Goal: Task Accomplishment & Management: Use online tool/utility

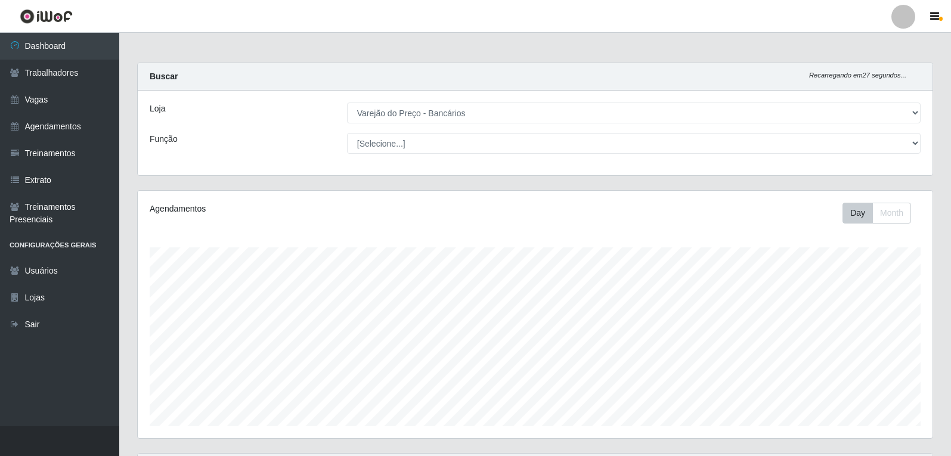
select select "157"
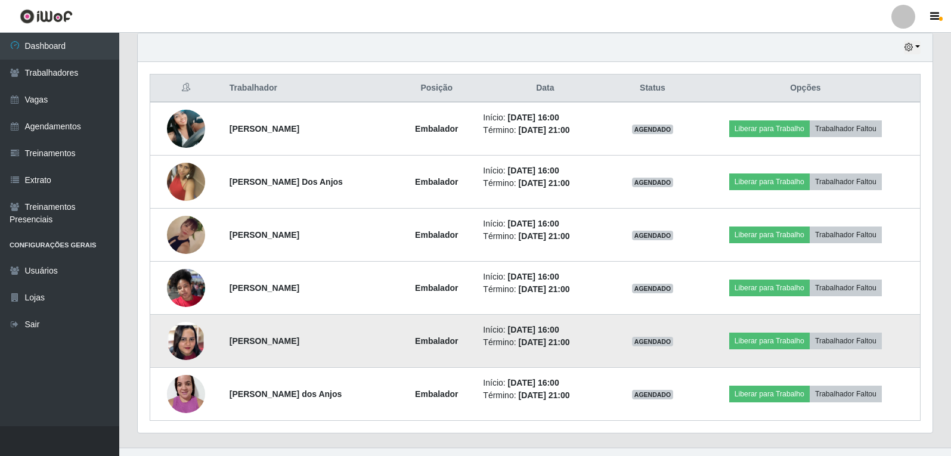
scroll to position [421, 0]
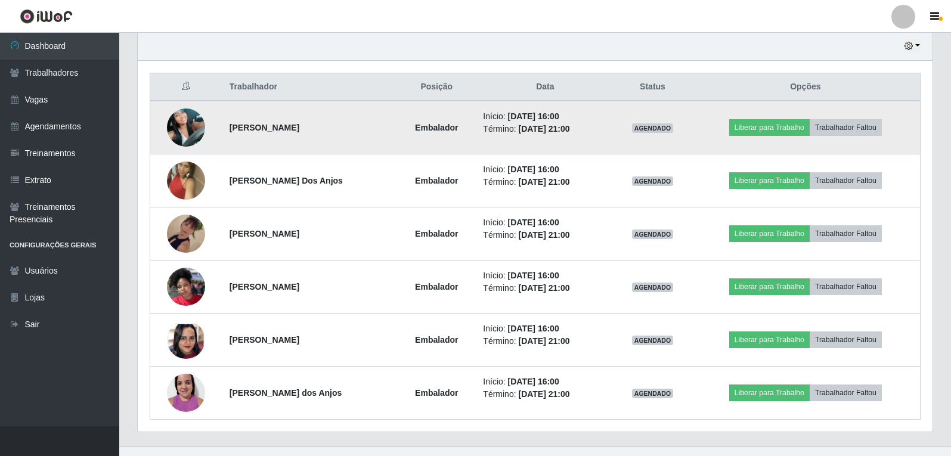
click at [197, 119] on img at bounding box center [186, 127] width 38 height 51
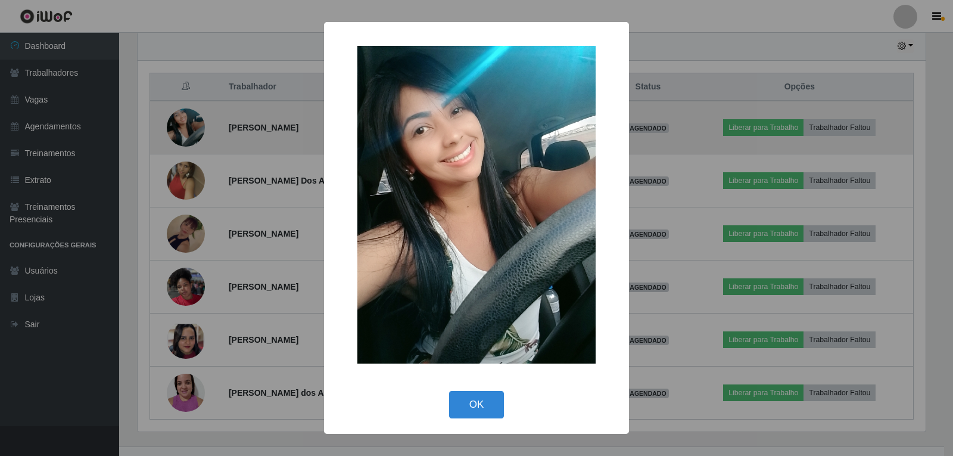
click at [196, 120] on div "× OK Cancel" at bounding box center [476, 228] width 953 height 456
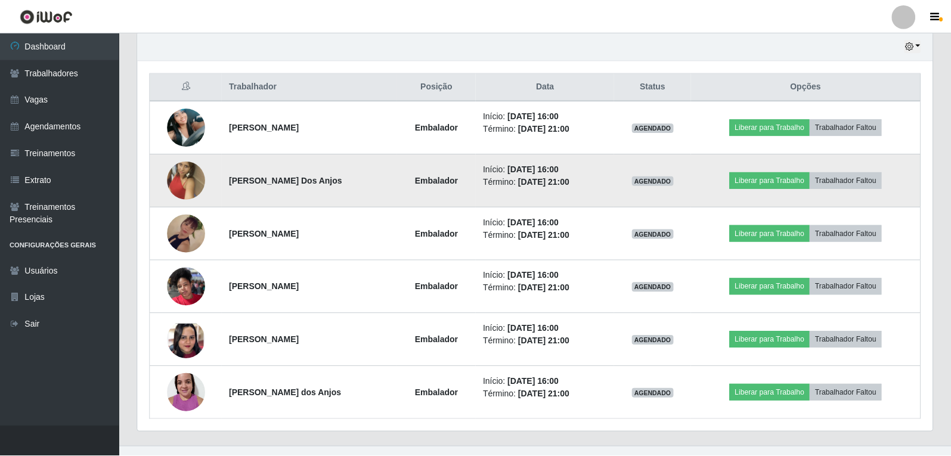
scroll to position [247, 794]
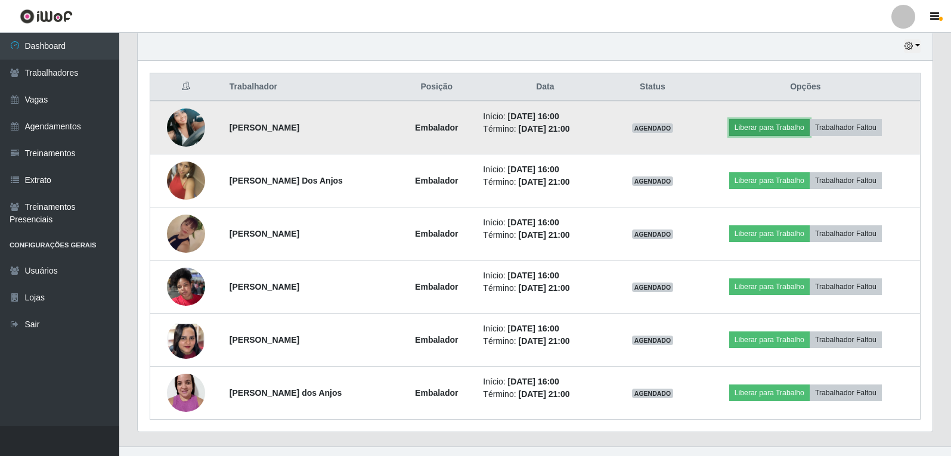
click at [801, 125] on button "Liberar para Trabalho" at bounding box center [769, 127] width 80 height 17
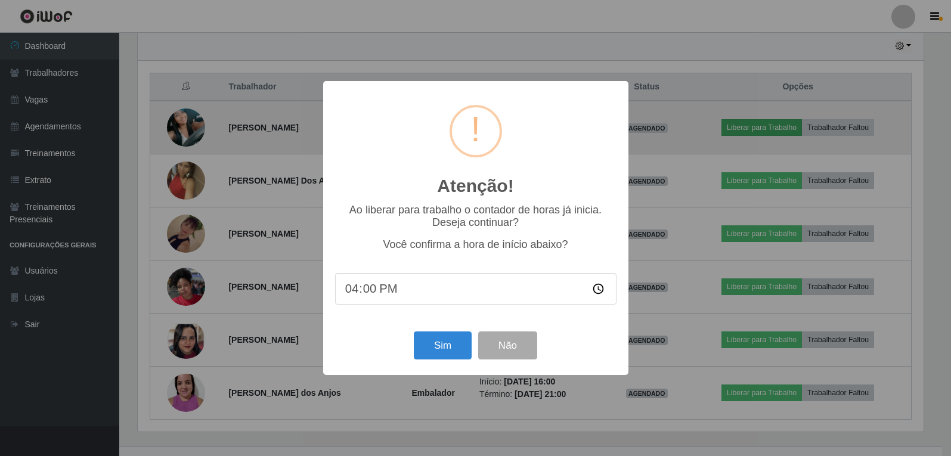
scroll to position [247, 788]
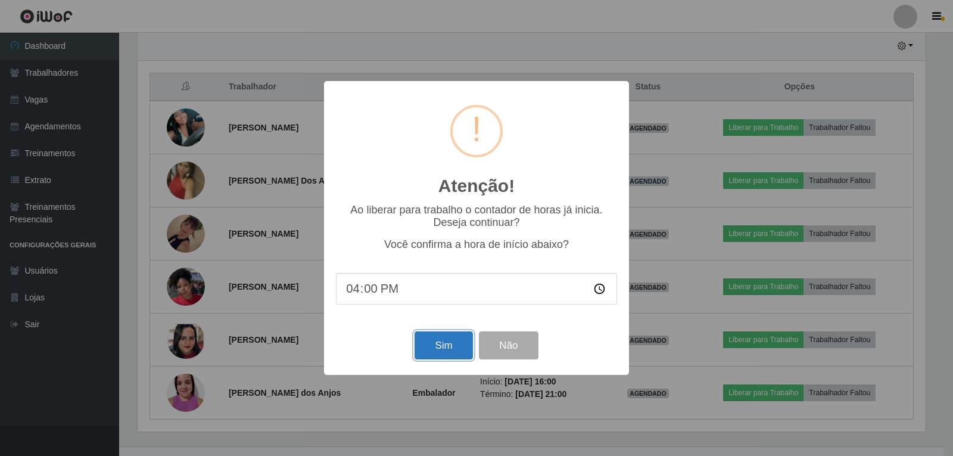
click at [436, 340] on button "Sim" at bounding box center [444, 345] width 58 height 28
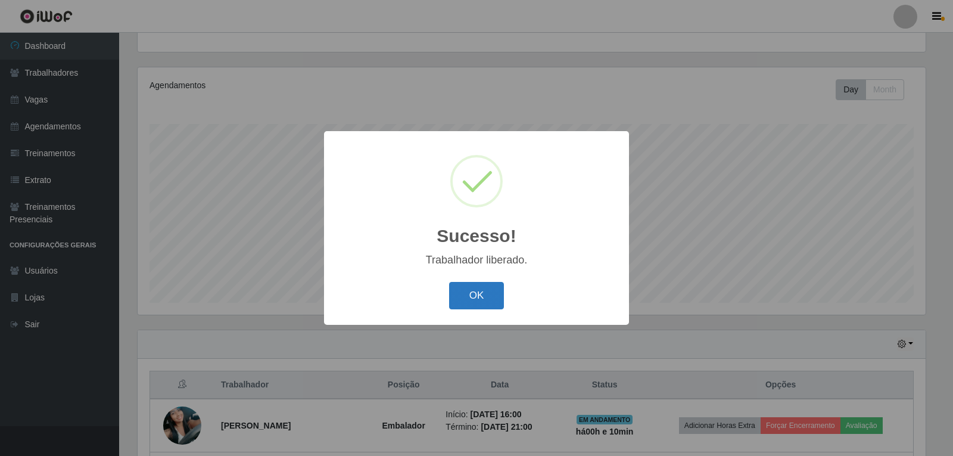
click at [474, 293] on button "OK" at bounding box center [476, 296] width 55 height 28
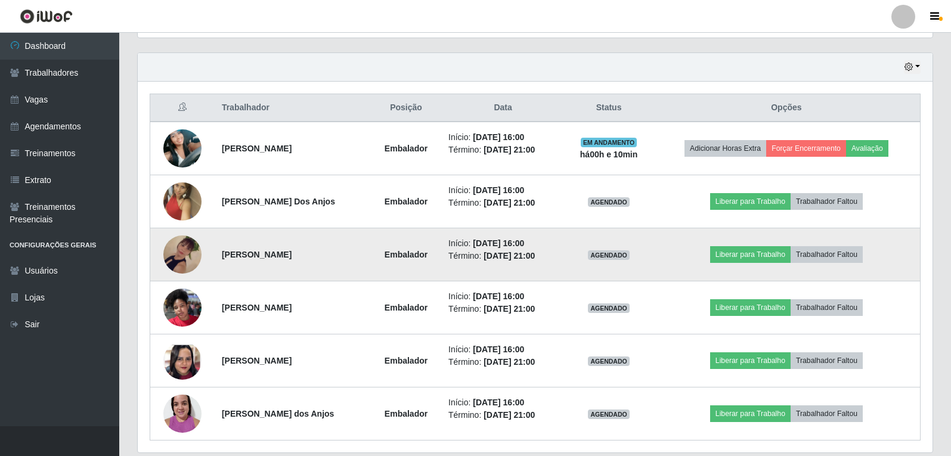
scroll to position [421, 0]
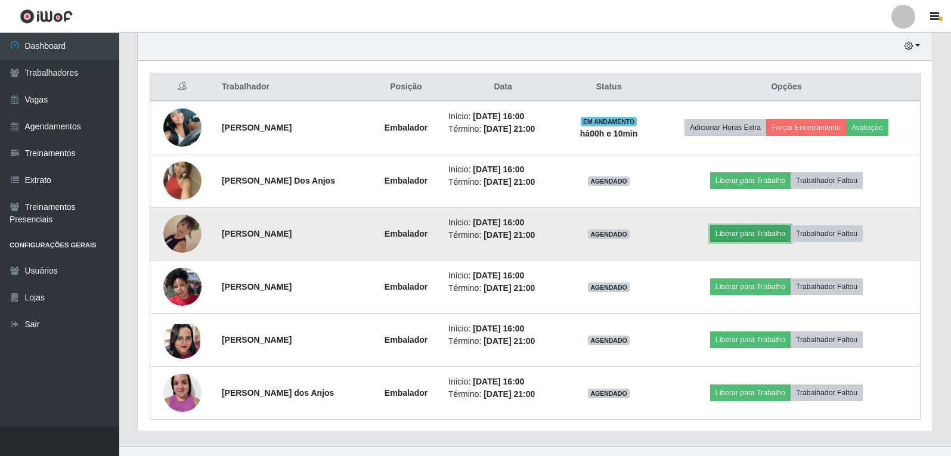
click at [738, 235] on button "Liberar para Trabalho" at bounding box center [750, 233] width 80 height 17
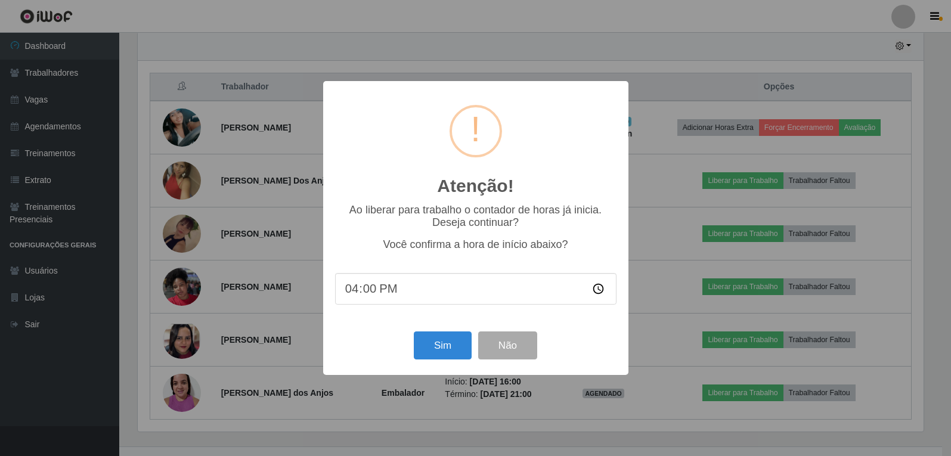
scroll to position [247, 788]
click at [442, 350] on button "Sim" at bounding box center [444, 345] width 58 height 28
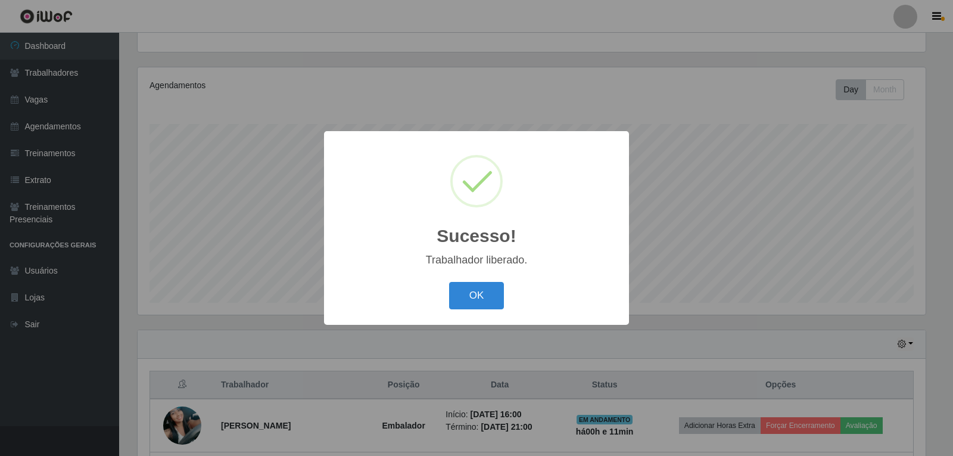
click at [488, 281] on div "OK Cancel" at bounding box center [476, 295] width 281 height 34
click at [487, 288] on button "OK" at bounding box center [476, 296] width 55 height 28
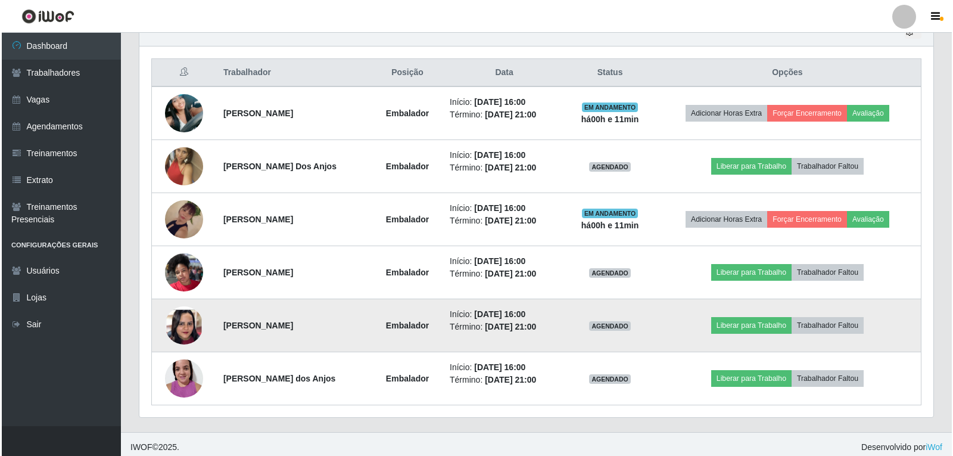
scroll to position [442, 0]
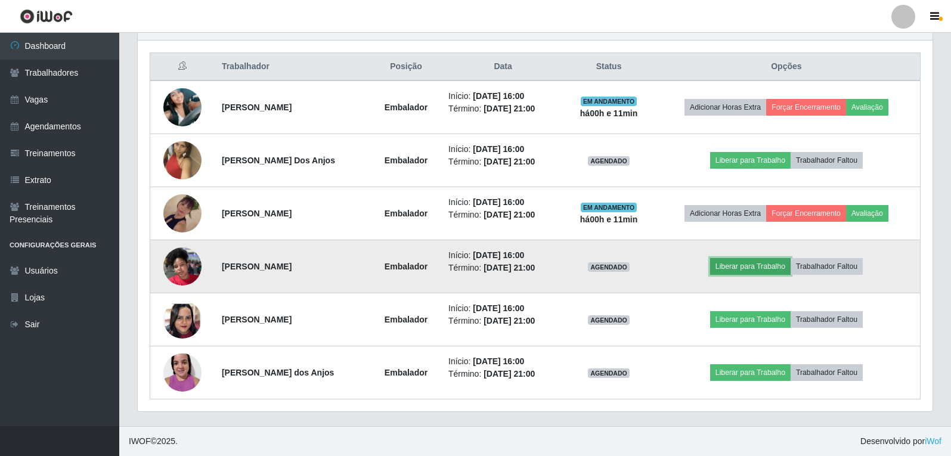
click at [726, 259] on button "Liberar para Trabalho" at bounding box center [750, 266] width 80 height 17
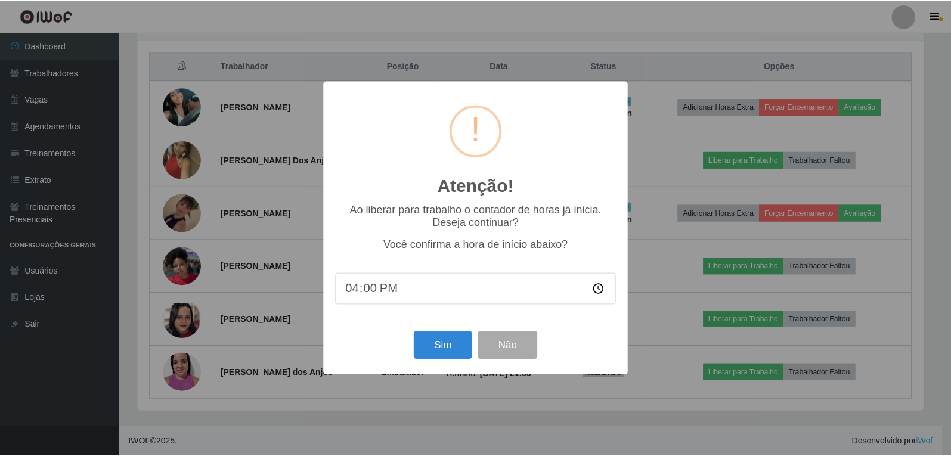
scroll to position [0, 0]
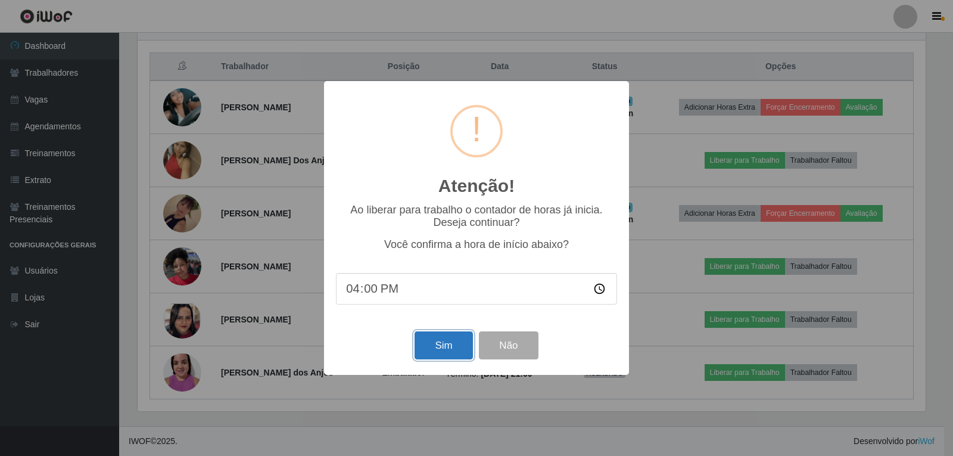
click at [446, 345] on button "Sim" at bounding box center [444, 345] width 58 height 28
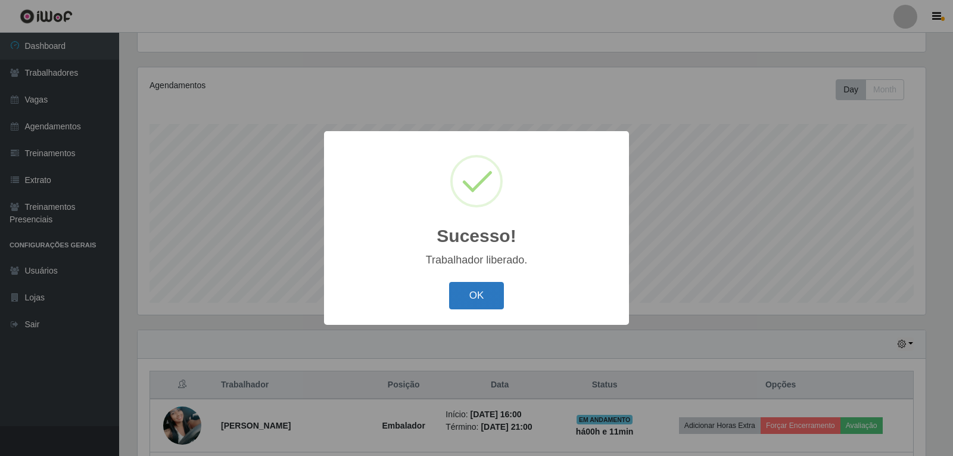
click at [474, 287] on button "OK" at bounding box center [476, 296] width 55 height 28
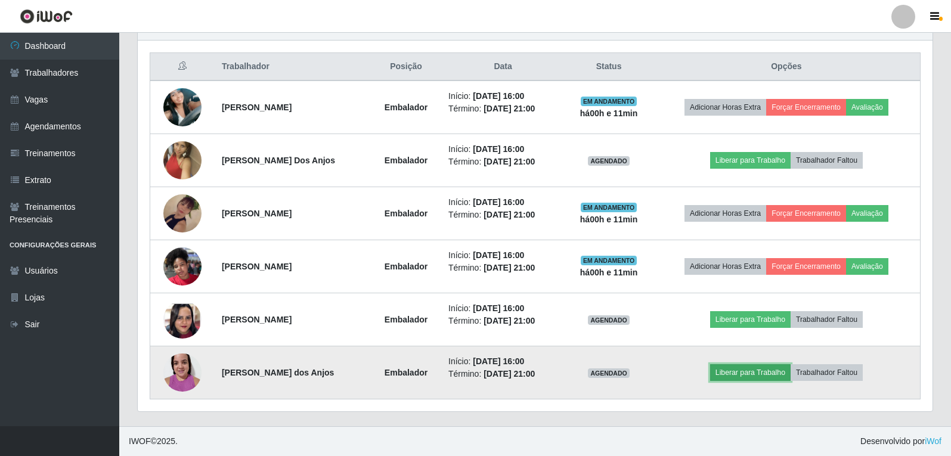
click at [757, 378] on button "Liberar para Trabalho" at bounding box center [750, 372] width 80 height 17
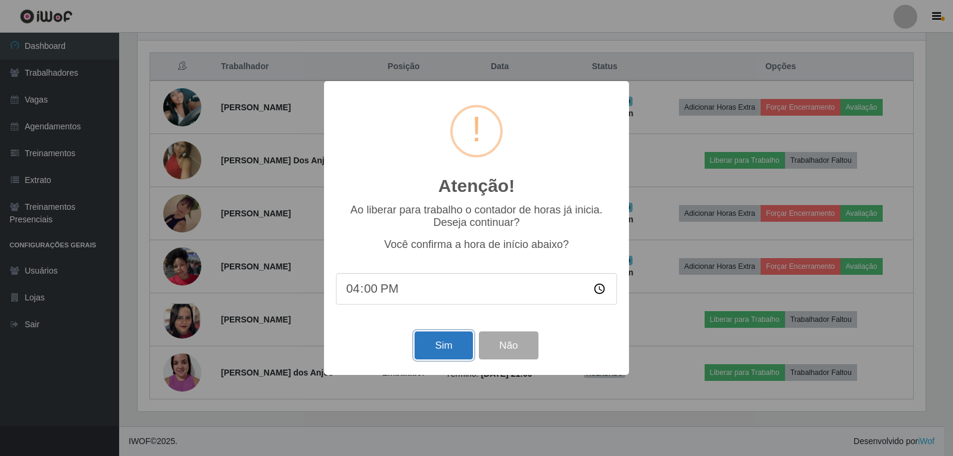
click at [430, 359] on button "Sim" at bounding box center [444, 345] width 58 height 28
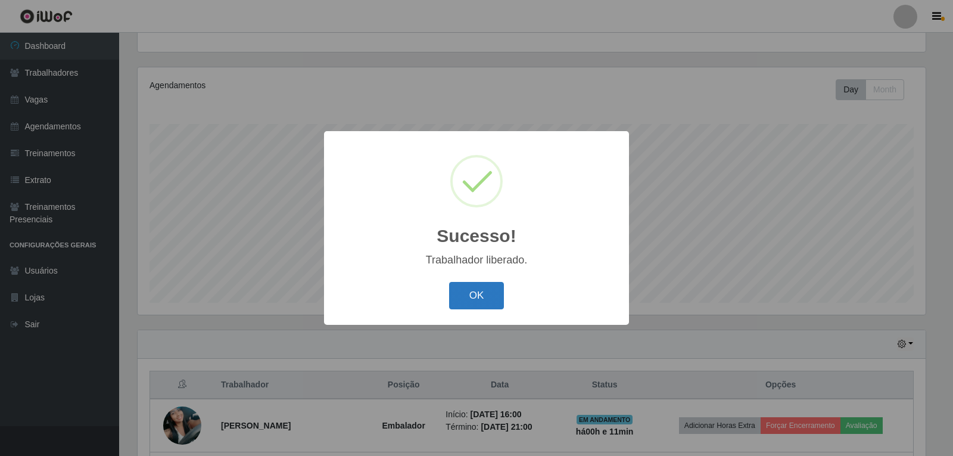
click at [465, 306] on button "OK" at bounding box center [476, 296] width 55 height 28
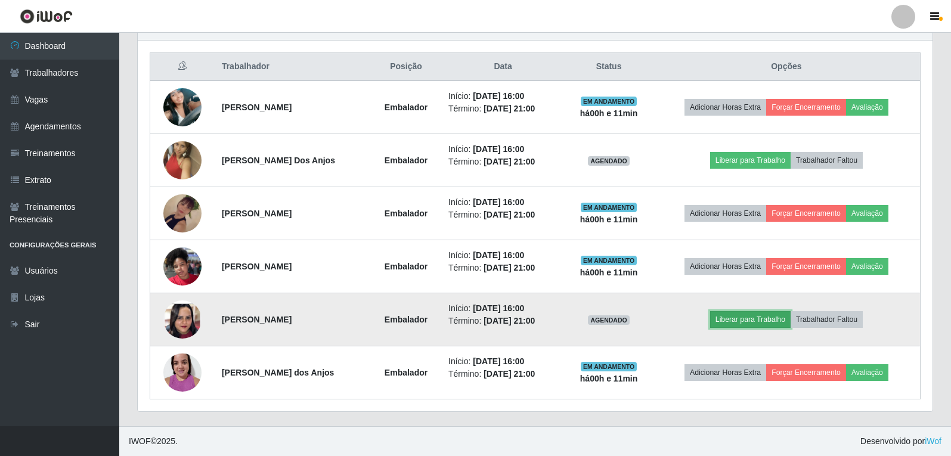
click at [768, 322] on button "Liberar para Trabalho" at bounding box center [750, 319] width 80 height 17
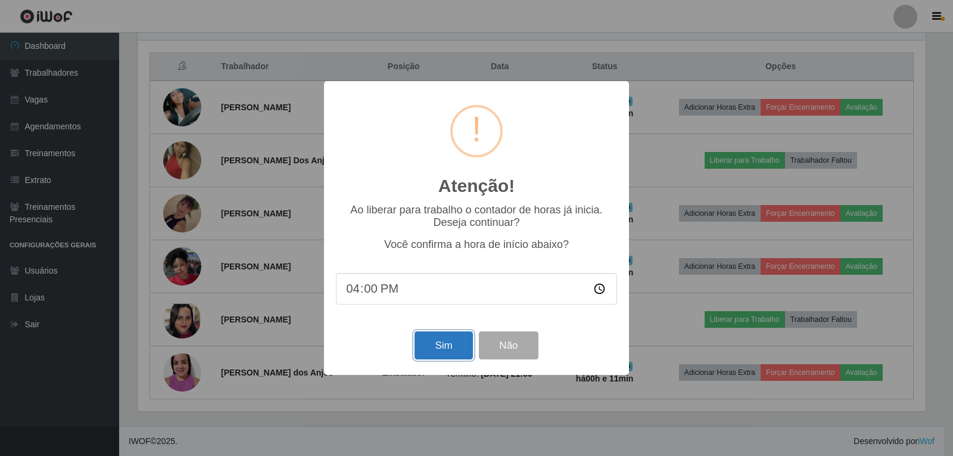
click at [450, 344] on button "Sim" at bounding box center [444, 345] width 58 height 28
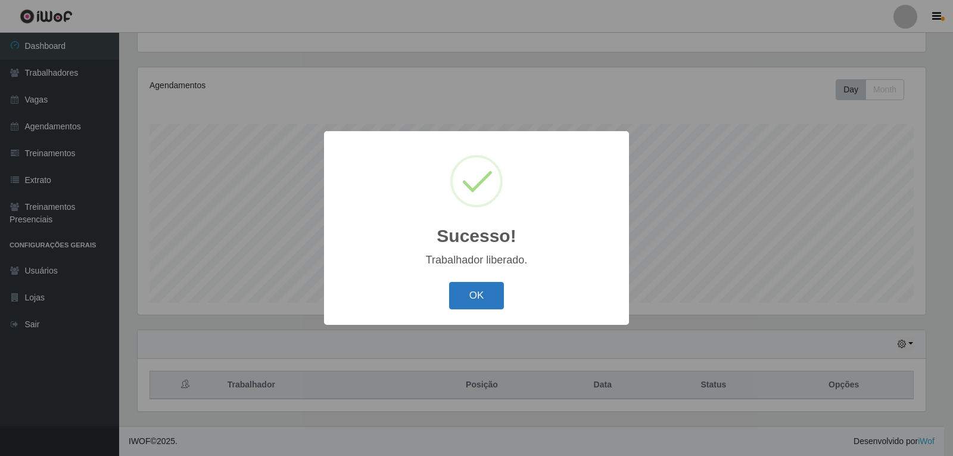
click at [473, 302] on button "OK" at bounding box center [476, 296] width 55 height 28
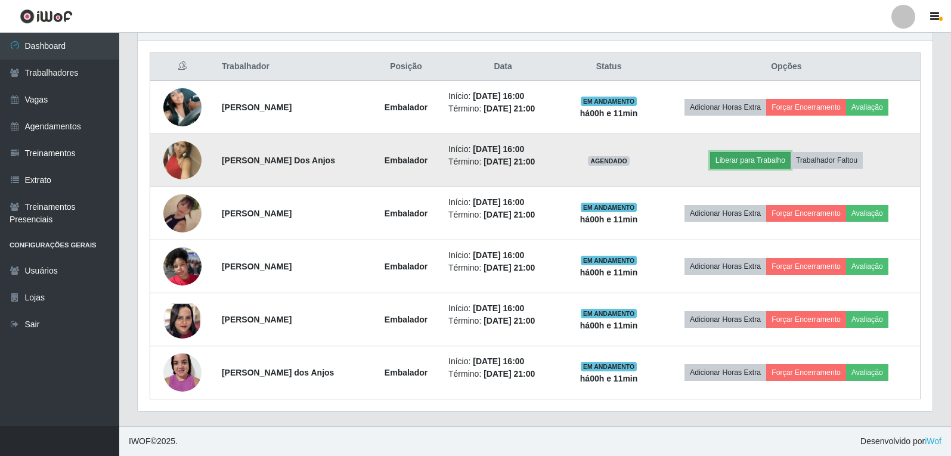
click at [747, 160] on button "Liberar para Trabalho" at bounding box center [750, 160] width 80 height 17
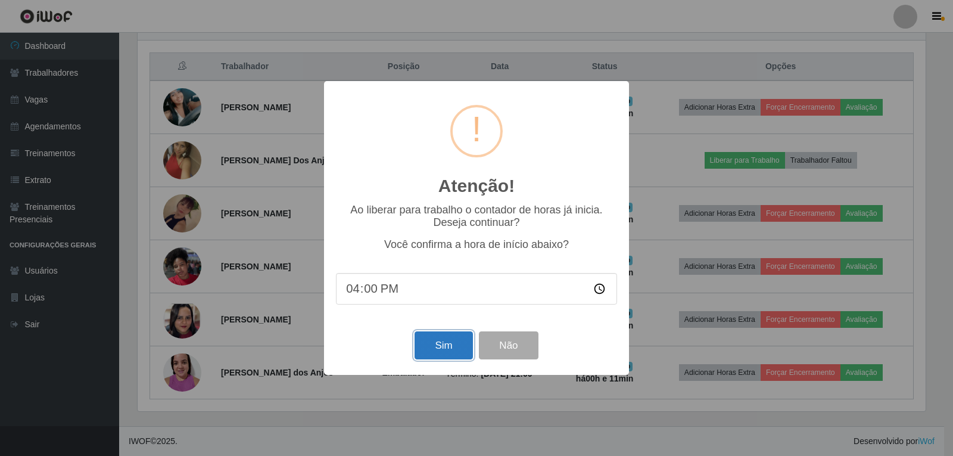
click at [441, 343] on button "Sim" at bounding box center [444, 345] width 58 height 28
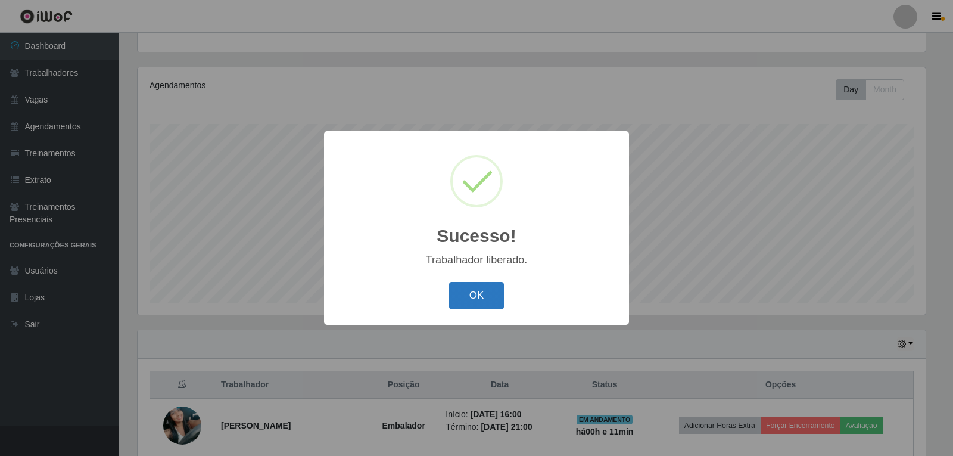
click at [483, 291] on button "OK" at bounding box center [476, 296] width 55 height 28
